Goal: Task Accomplishment & Management: Use online tool/utility

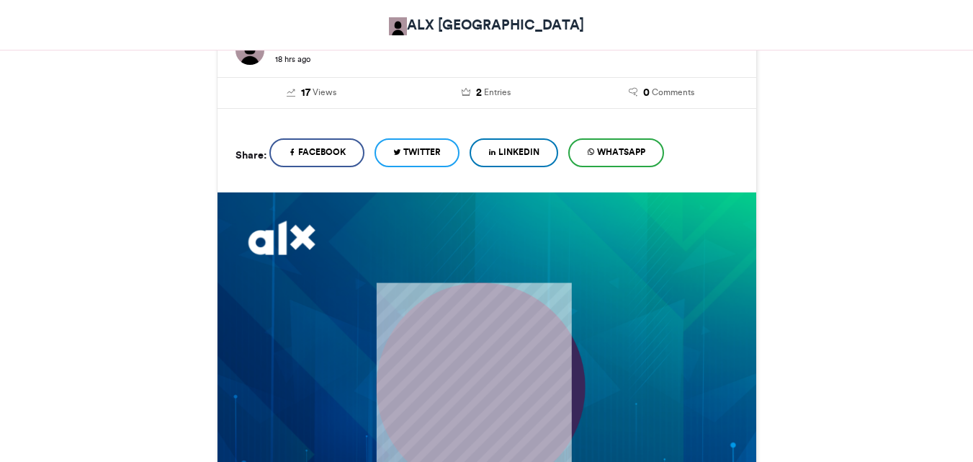
scroll to position [432, 0]
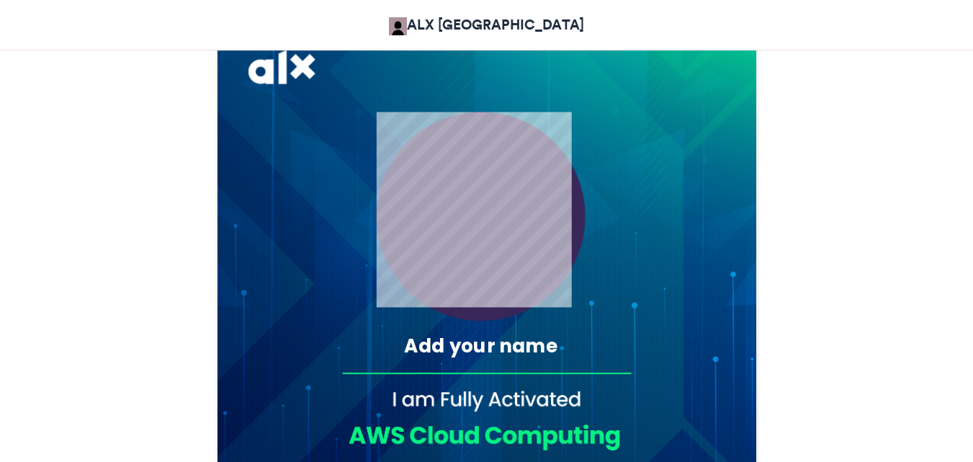
click at [462, 342] on div "Add your name" at bounding box center [480, 346] width 255 height 27
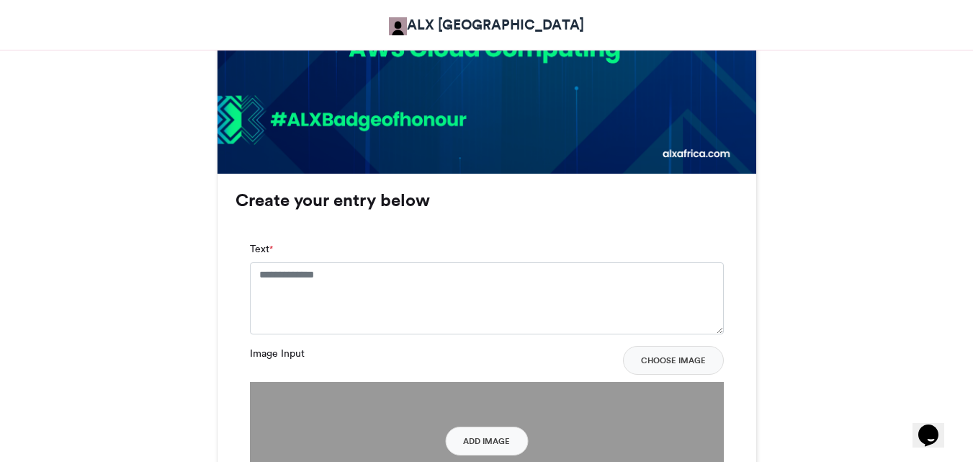
scroll to position [864, 0]
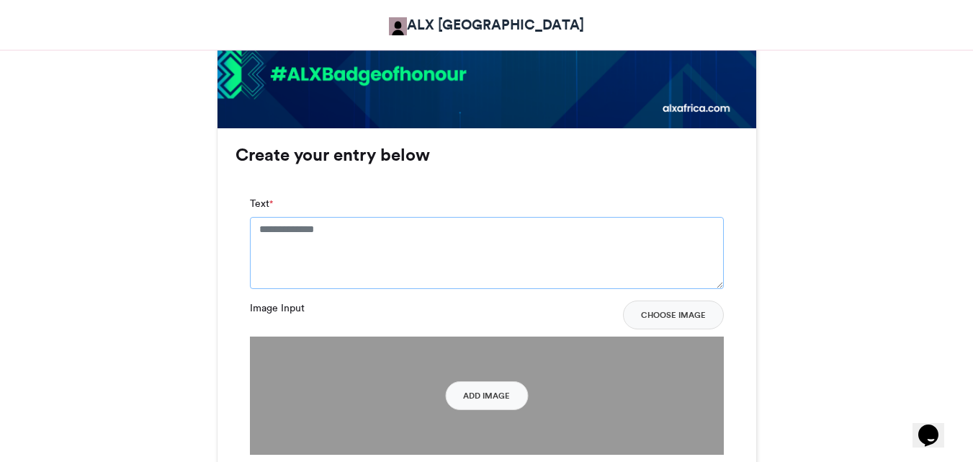
click at [411, 241] on textarea "Text *" at bounding box center [487, 253] width 474 height 72
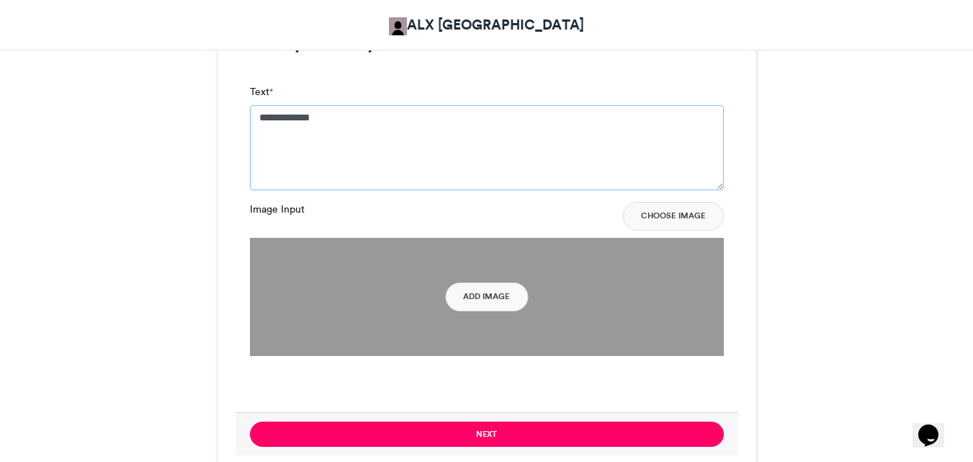
scroll to position [1008, 0]
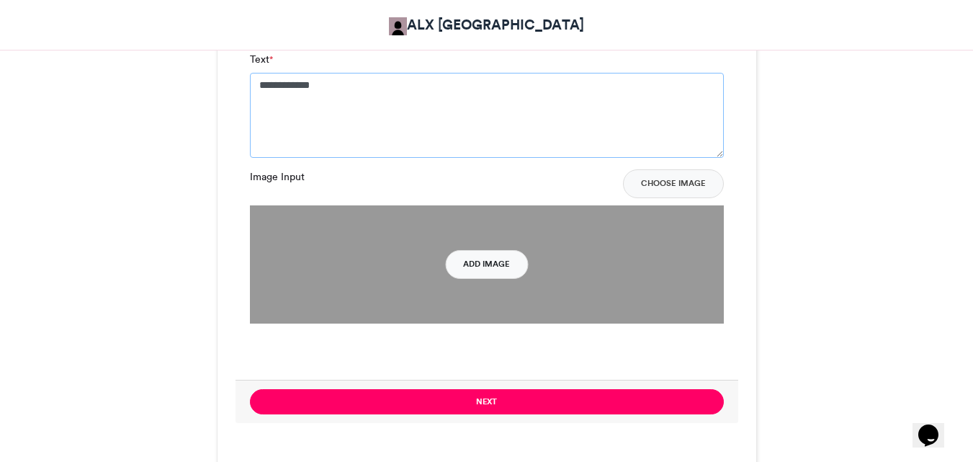
type textarea "**********"
click at [499, 263] on button "Add Image" at bounding box center [486, 264] width 83 height 29
click at [466, 272] on button "Add Image" at bounding box center [486, 264] width 83 height 29
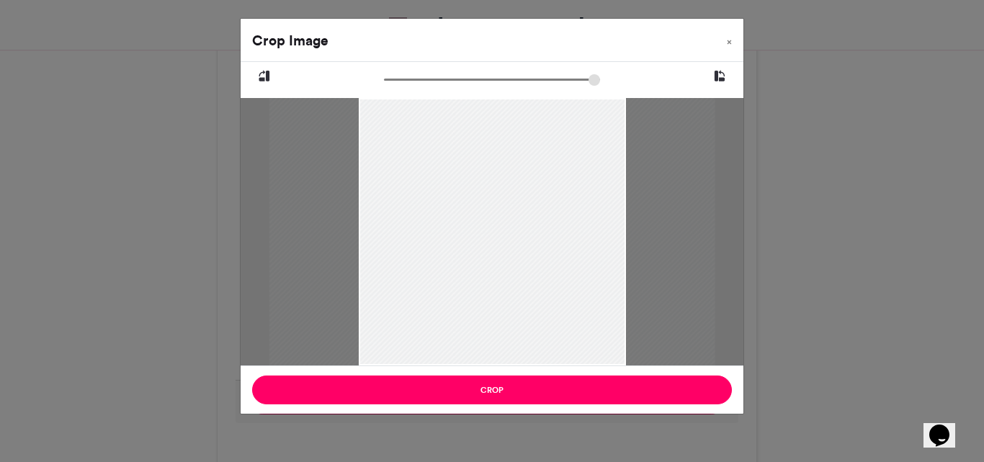
drag, startPoint x: 394, startPoint y: 80, endPoint x: 420, endPoint y: 84, distance: 26.3
click at [417, 84] on input "zoom" at bounding box center [492, 80] width 216 height 14
click at [408, 76] on input "zoom" at bounding box center [492, 80] width 216 height 14
type input "******"
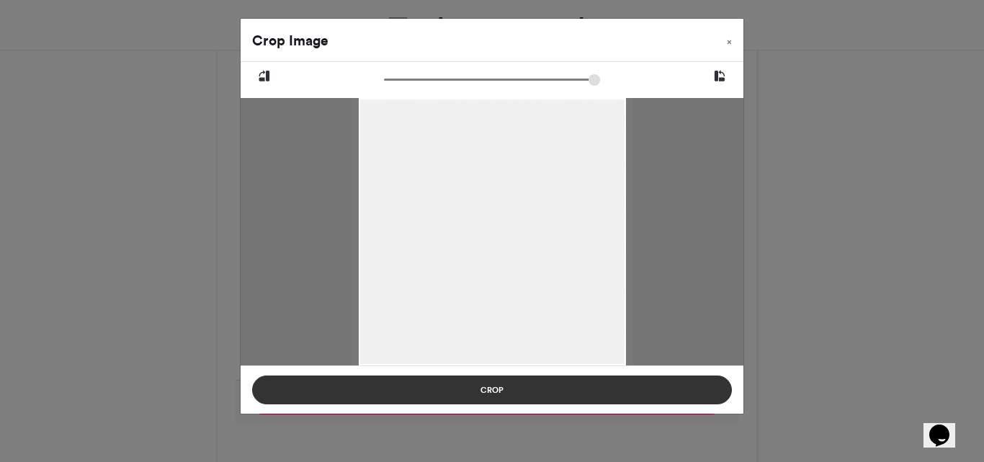
click at [645, 399] on button "Crop" at bounding box center [492, 389] width 480 height 29
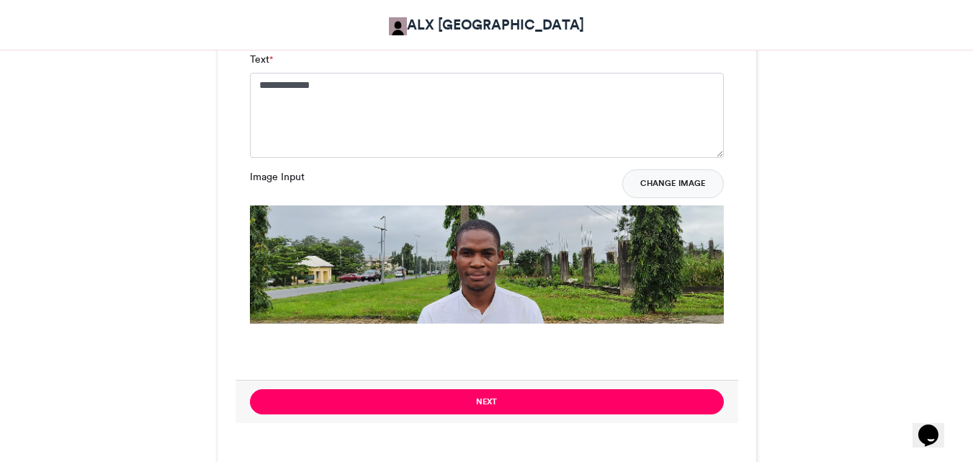
click at [671, 184] on button "Change Image" at bounding box center [673, 183] width 102 height 29
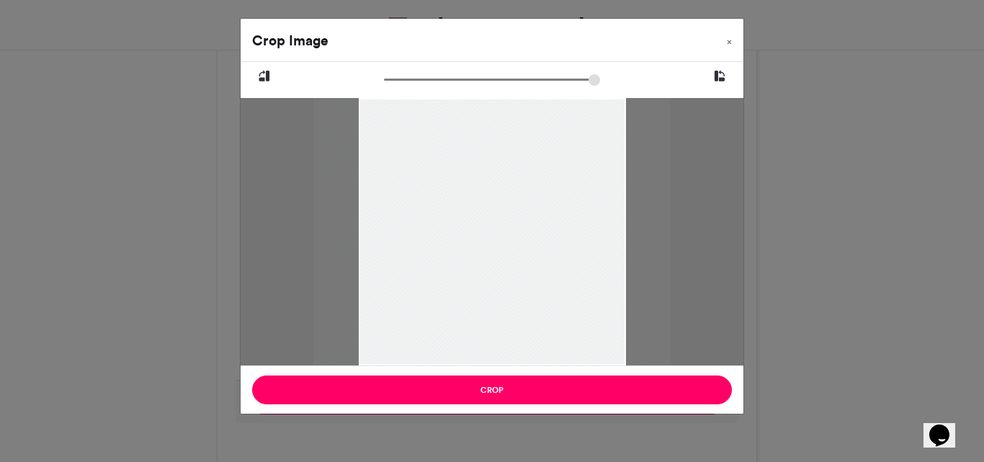
type input "******"
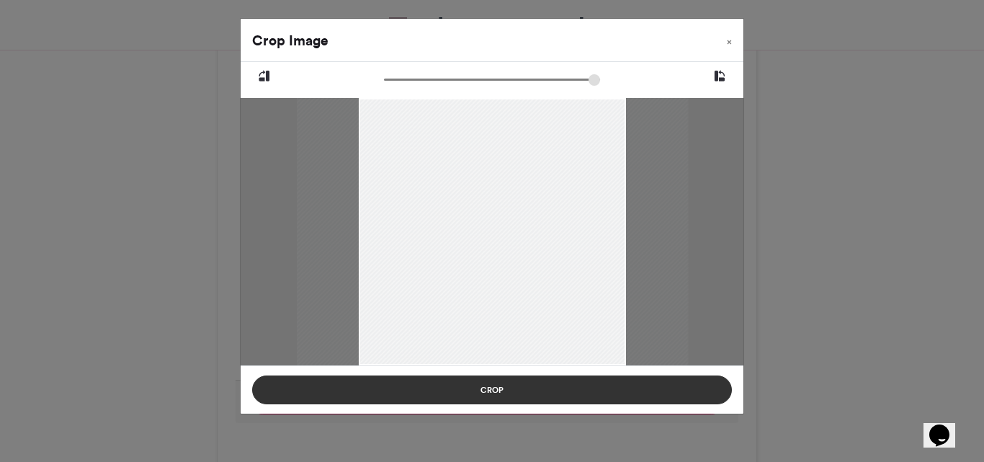
click at [509, 388] on button "Crop" at bounding box center [492, 389] width 480 height 29
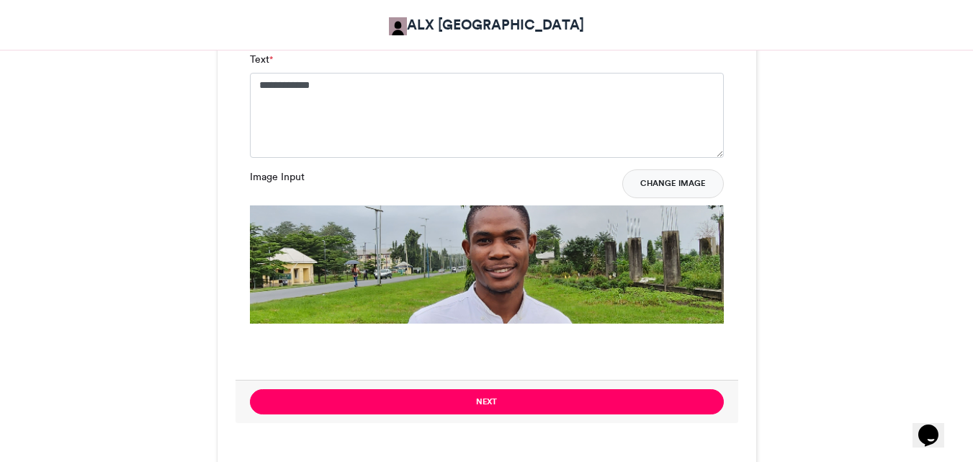
click at [689, 186] on button "Change Image" at bounding box center [673, 183] width 102 height 29
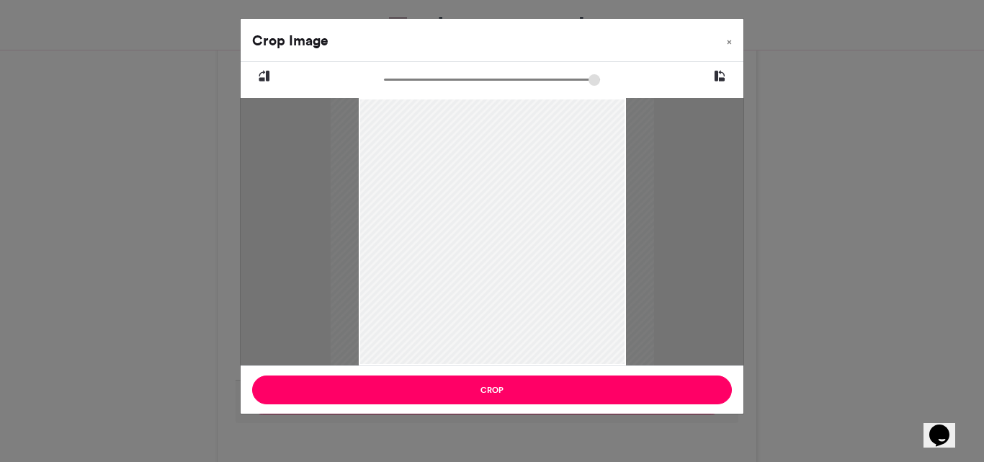
click at [717, 81] on icon at bounding box center [719, 76] width 13 height 19
type input "******"
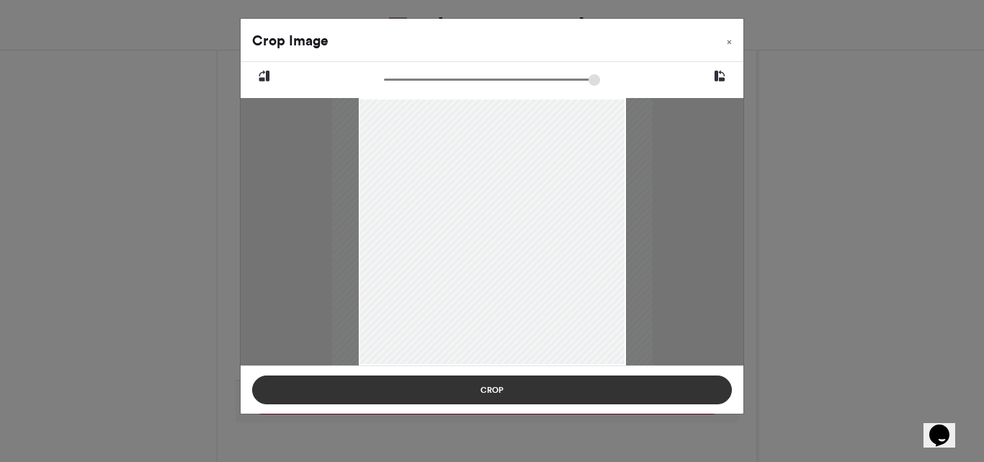
click at [549, 395] on button "Crop" at bounding box center [492, 389] width 480 height 29
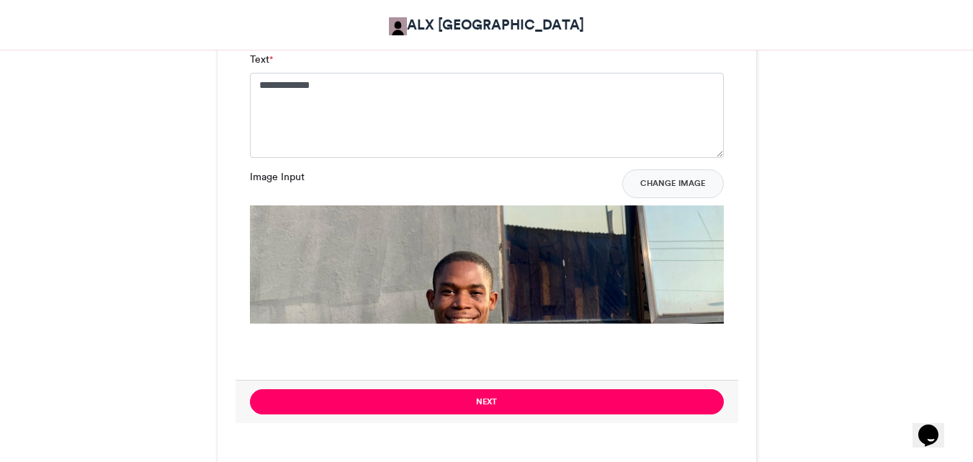
click at [610, 256] on img at bounding box center [487, 442] width 474 height 474
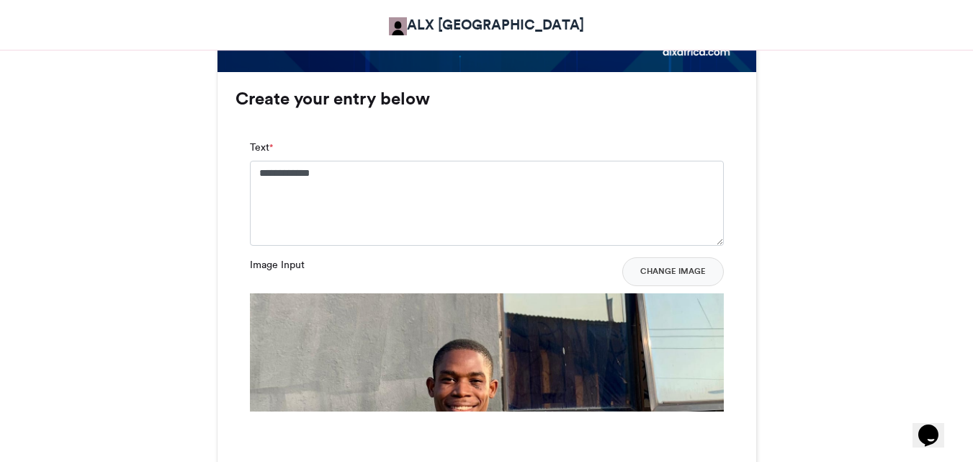
scroll to position [954, 0]
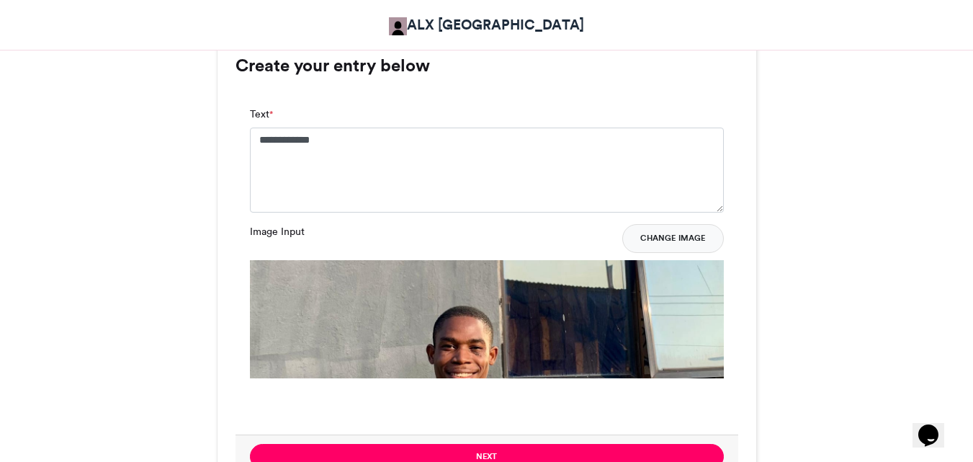
click at [676, 246] on button "Change Image" at bounding box center [673, 238] width 102 height 29
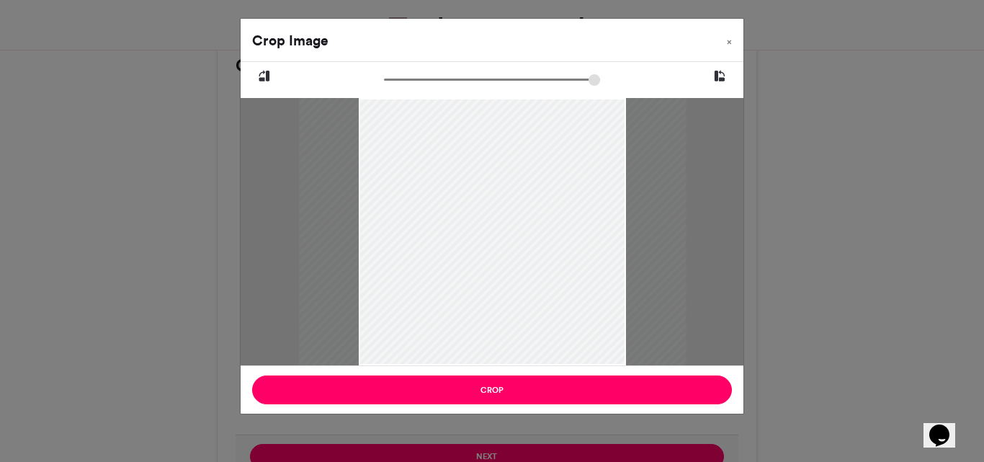
type input "******"
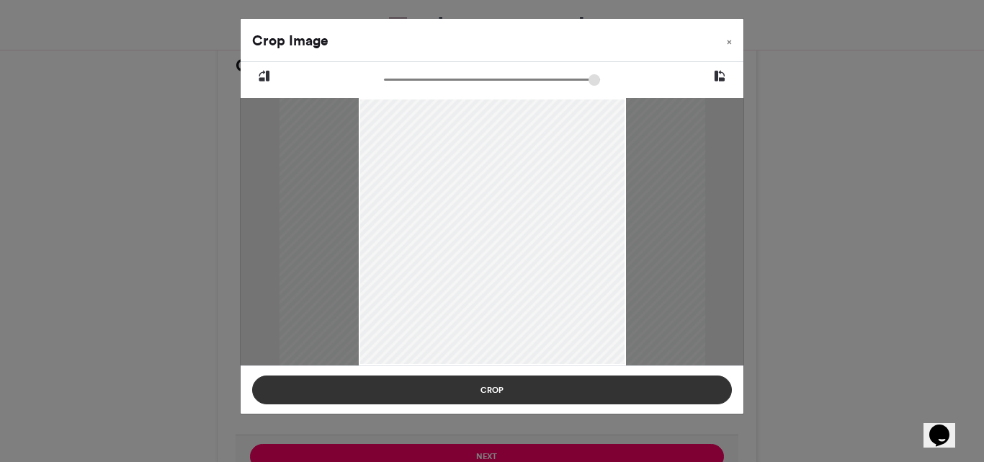
click at [565, 385] on button "Crop" at bounding box center [492, 389] width 480 height 29
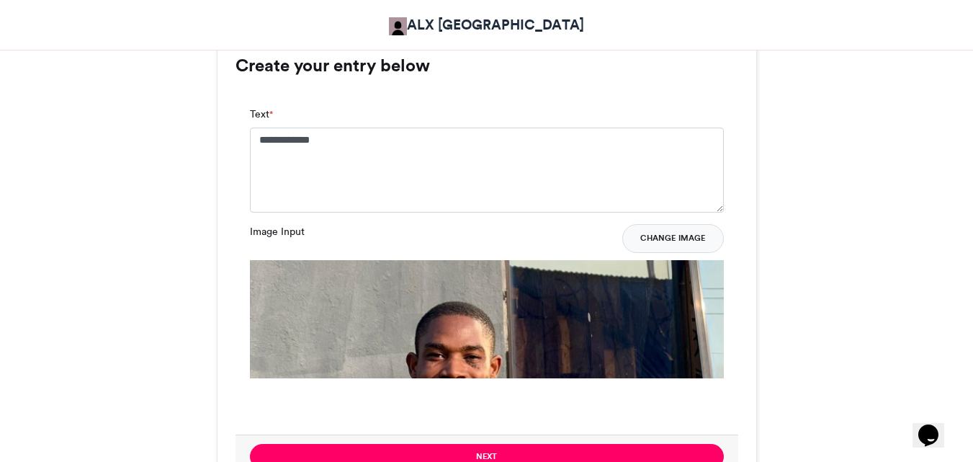
click at [688, 234] on button "Change Image" at bounding box center [673, 238] width 102 height 29
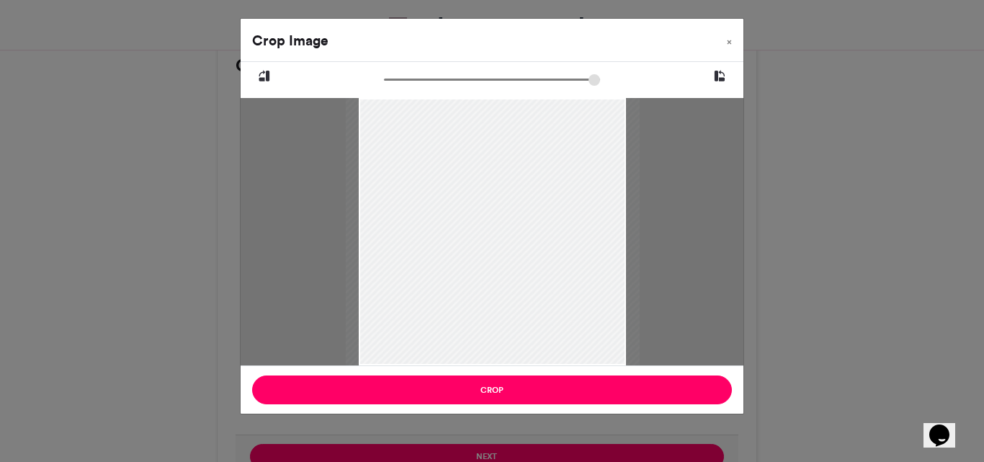
type input "******"
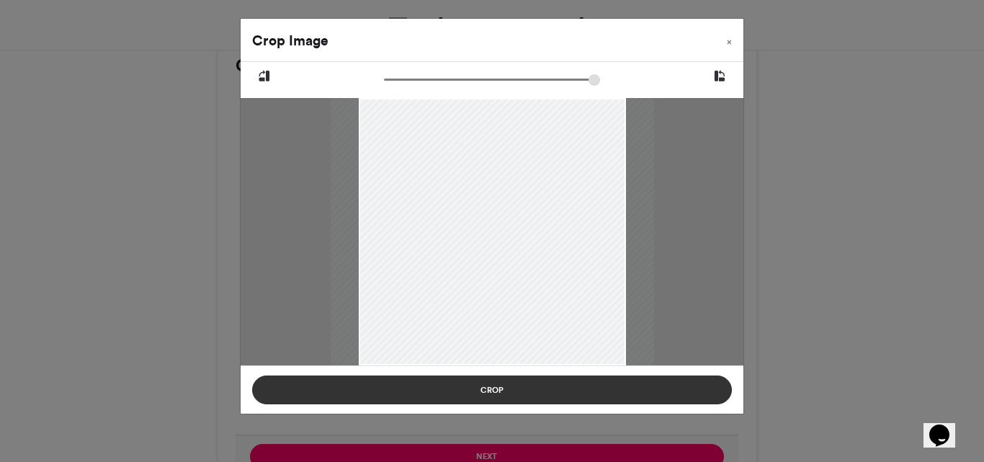
click at [537, 392] on button "Crop" at bounding box center [492, 389] width 480 height 29
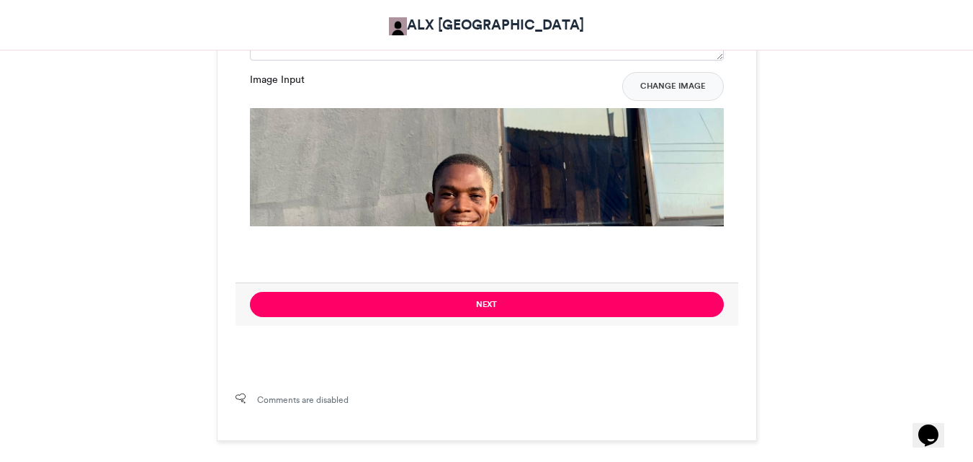
scroll to position [1242, 0]
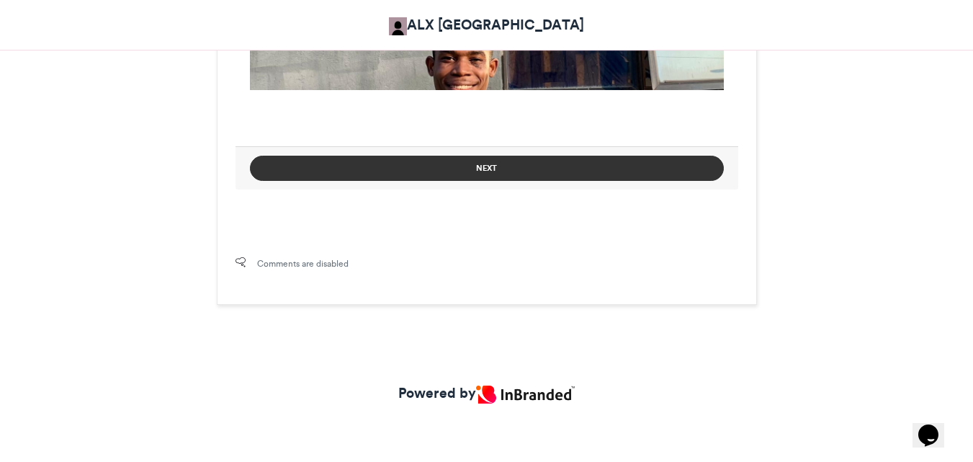
click at [573, 179] on button "Next" at bounding box center [487, 168] width 474 height 25
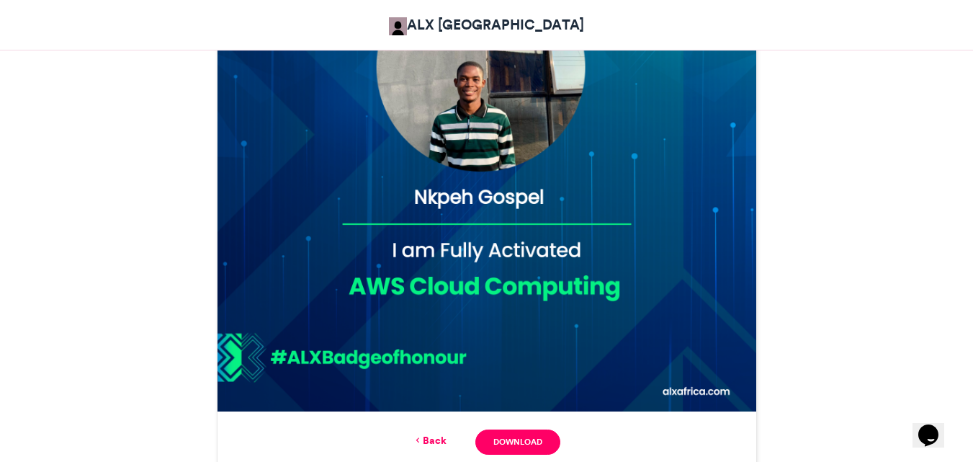
scroll to position [635, 0]
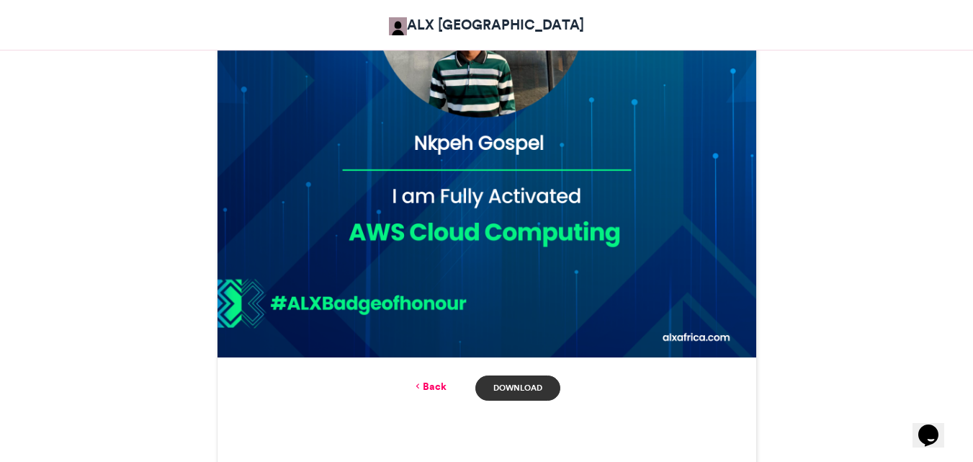
click at [518, 381] on link "Download" at bounding box center [517, 387] width 84 height 25
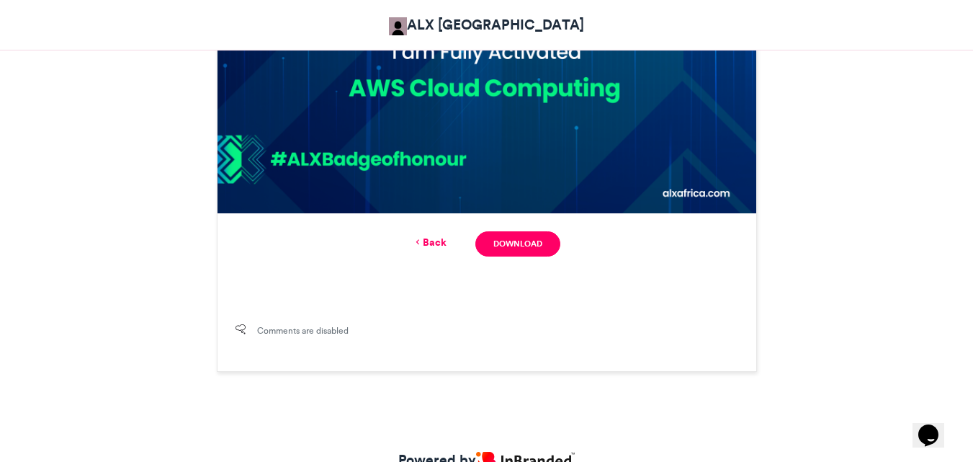
click at [431, 239] on link "Back" at bounding box center [430, 242] width 34 height 15
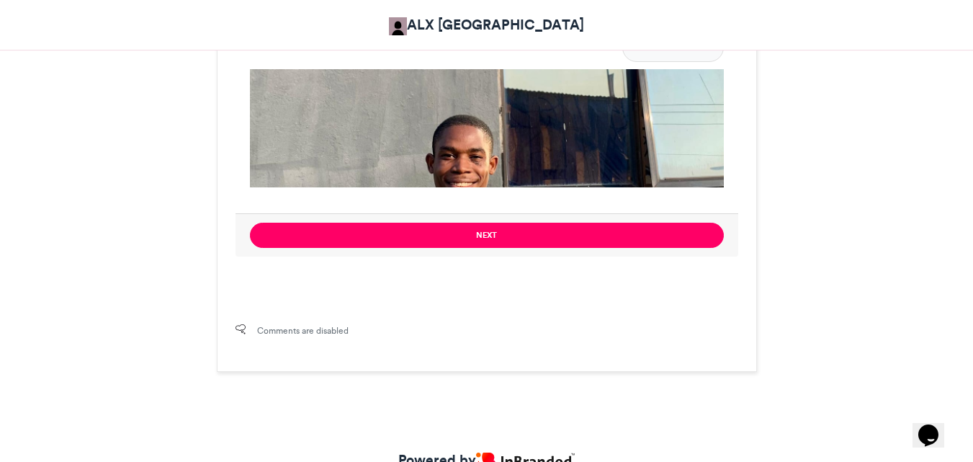
scroll to position [856, 0]
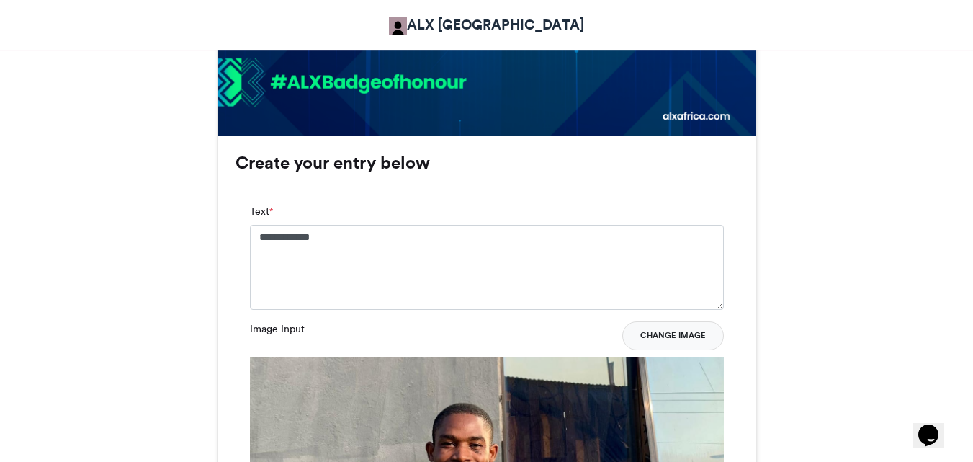
click at [681, 334] on button "Change Image" at bounding box center [673, 335] width 102 height 29
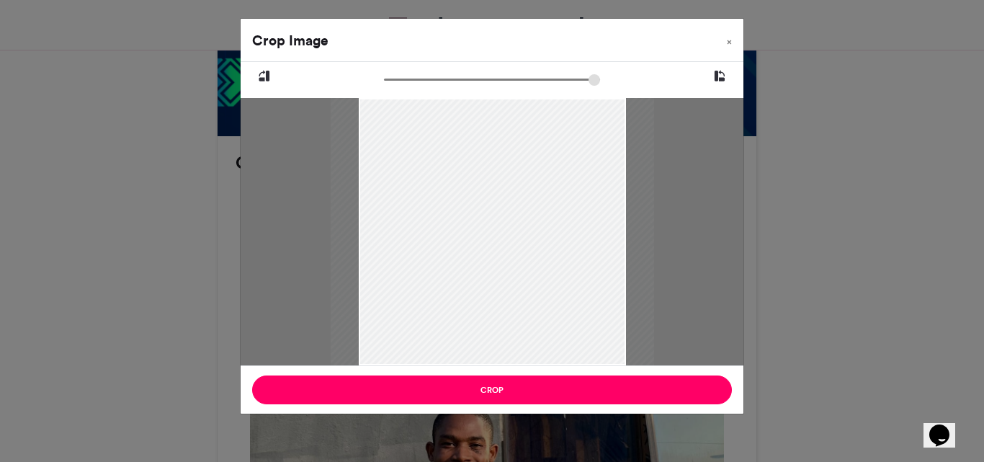
type input "******"
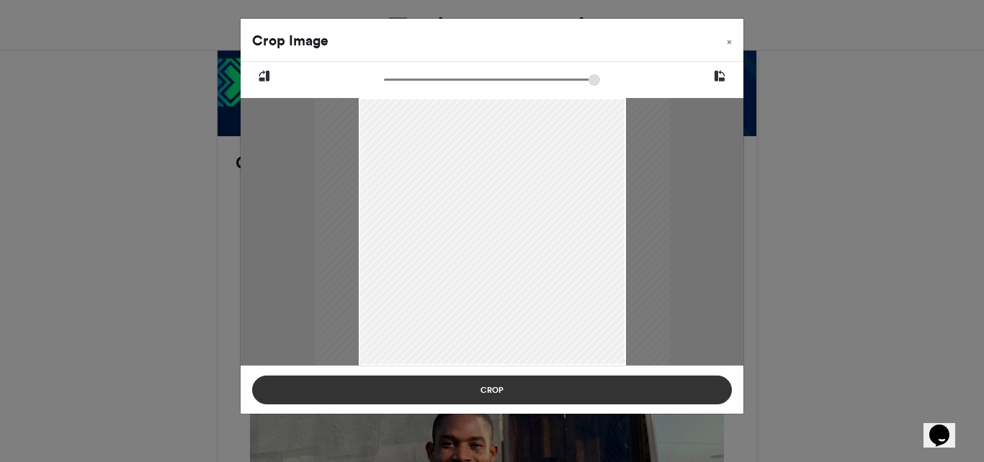
click at [532, 393] on button "Crop" at bounding box center [492, 389] width 480 height 29
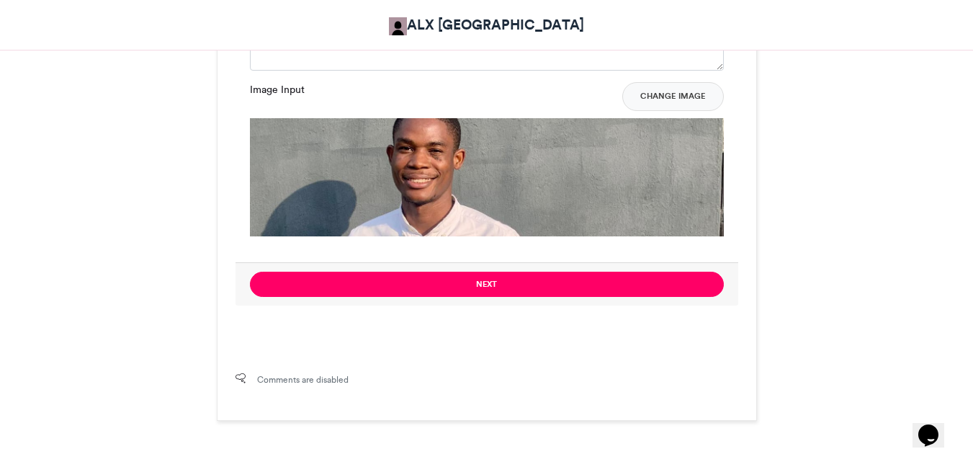
scroll to position [1145, 0]
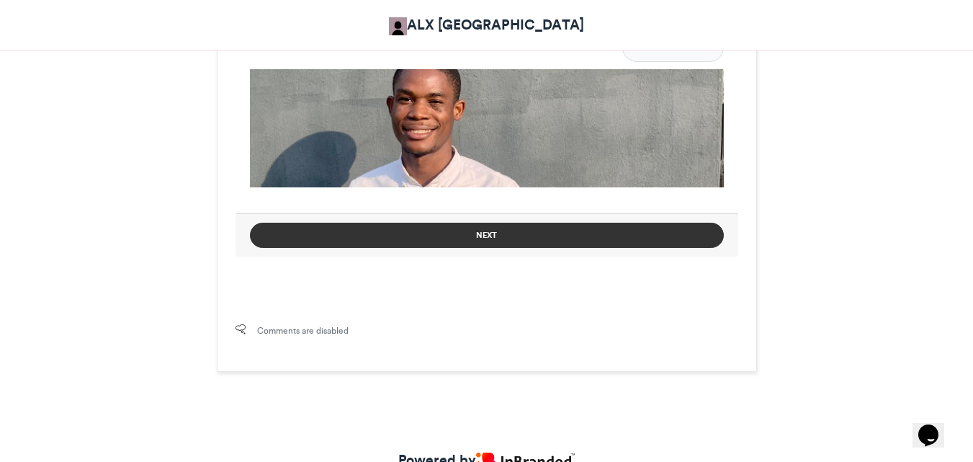
click at [612, 246] on button "Next" at bounding box center [487, 235] width 474 height 25
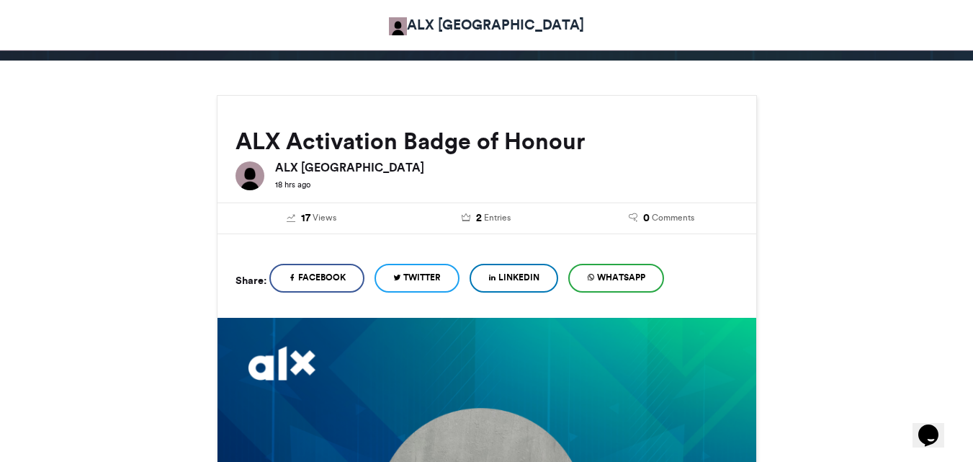
scroll to position [0, 0]
